Goal: Use online tool/utility: Utilize a website feature to perform a specific function

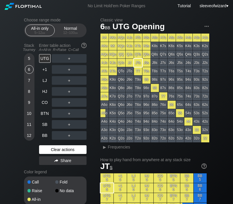
click at [66, 146] on div "Clear actions" at bounding box center [62, 149] width 47 height 9
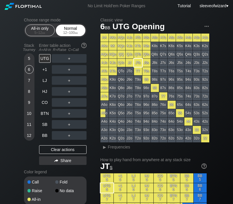
click at [61, 33] on div "12 – 100 bb" at bounding box center [70, 33] width 24 height 4
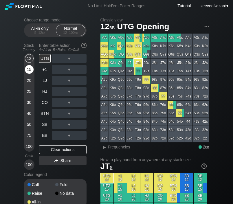
click at [29, 68] on div "15" at bounding box center [29, 69] width 9 height 9
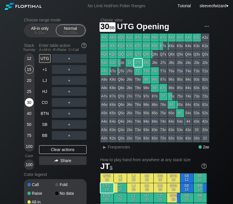
click at [30, 102] on div "30" at bounding box center [29, 102] width 9 height 9
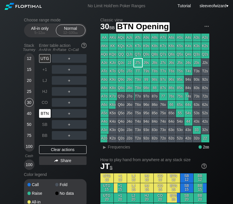
click at [46, 109] on div "BTN" at bounding box center [45, 113] width 12 height 9
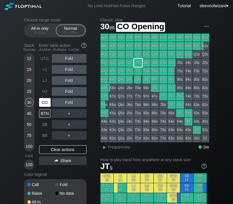
click at [44, 100] on div "CO" at bounding box center [45, 102] width 12 height 9
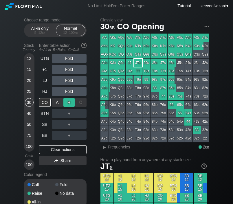
click at [69, 103] on div "R ✕" at bounding box center [68, 102] width 11 height 9
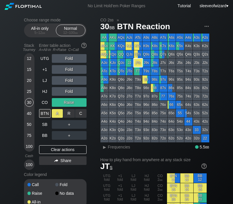
click at [59, 114] on div "A ✕" at bounding box center [57, 113] width 11 height 9
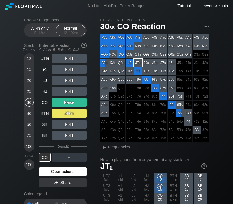
click at [62, 173] on div "Clear actions" at bounding box center [62, 171] width 47 height 9
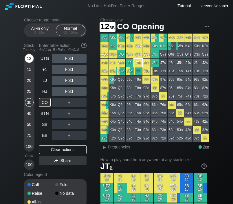
click at [30, 56] on div "12" at bounding box center [29, 58] width 9 height 9
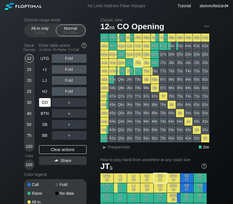
click at [46, 101] on div "CO" at bounding box center [45, 102] width 12 height 9
click at [68, 102] on div "R ✕" at bounding box center [68, 102] width 11 height 9
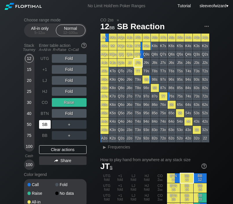
click at [42, 127] on div "SB" at bounding box center [45, 124] width 12 height 9
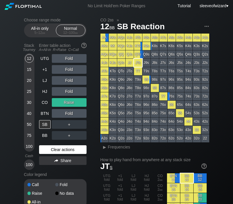
click at [72, 152] on div "Clear actions" at bounding box center [62, 149] width 47 height 9
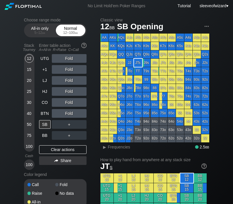
click at [69, 32] on div "12 – 100 bb" at bounding box center [70, 33] width 24 height 4
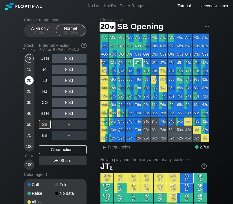
click at [30, 84] on div "20" at bounding box center [29, 80] width 9 height 9
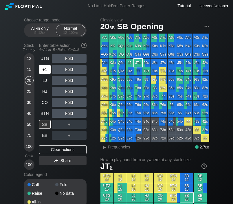
click at [44, 71] on div "+1" at bounding box center [45, 69] width 12 height 9
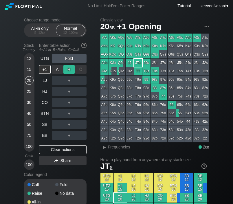
click at [68, 69] on div "R ✕" at bounding box center [68, 69] width 11 height 9
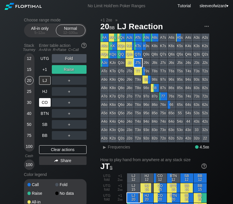
click at [44, 103] on div "CO" at bounding box center [45, 102] width 12 height 9
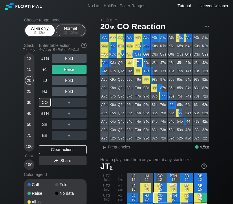
click at [37, 35] on div "All-in only 5 – 12 bb" at bounding box center [40, 30] width 27 height 11
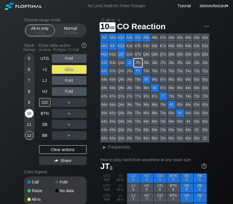
click at [29, 115] on div "10" at bounding box center [29, 113] width 9 height 9
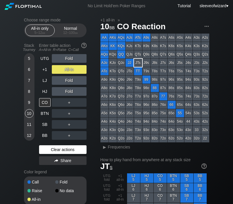
click at [50, 151] on div "Clear actions" at bounding box center [62, 149] width 47 height 9
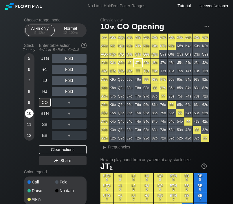
click at [29, 114] on div "10" at bounding box center [29, 113] width 9 height 9
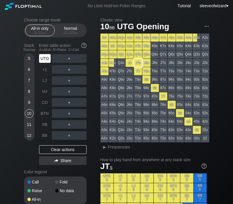
click at [45, 58] on div "UTG" at bounding box center [45, 58] width 12 height 9
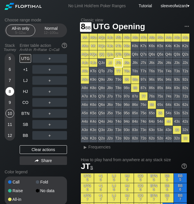
click at [10, 92] on div "8" at bounding box center [9, 91] width 9 height 9
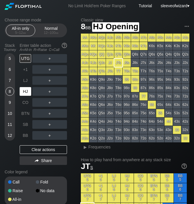
click at [26, 88] on div "HJ" at bounding box center [26, 91] width 12 height 9
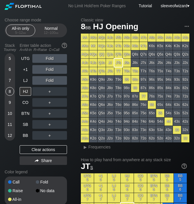
click at [59, 12] on div "No Limit Hold’em Poker Ranges Tutorial sleeveofwizard ▾" at bounding box center [97, 6] width 194 height 12
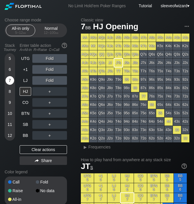
click at [8, 83] on div "7" at bounding box center [9, 80] width 9 height 9
